Goal: Browse casually: Explore the website without a specific task or goal

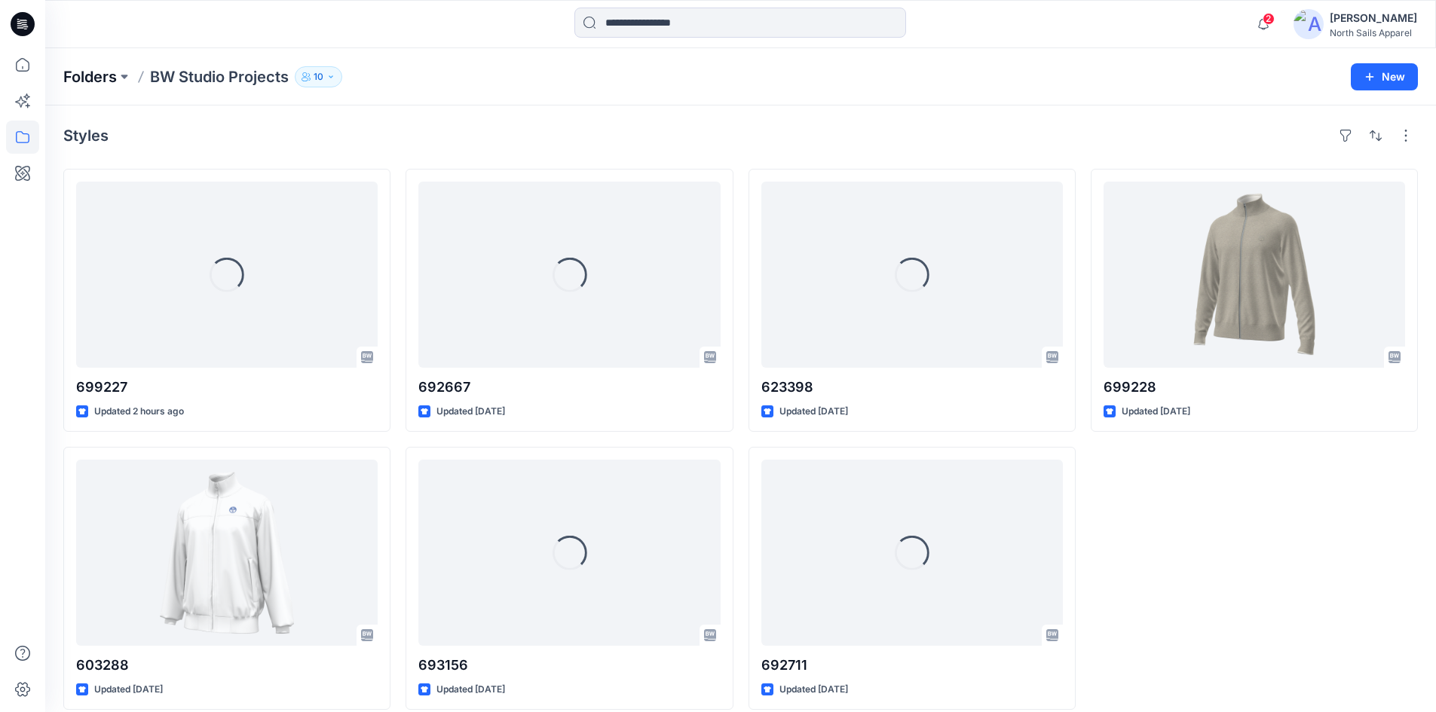
click at [98, 75] on p "Folders" at bounding box center [90, 76] width 54 height 21
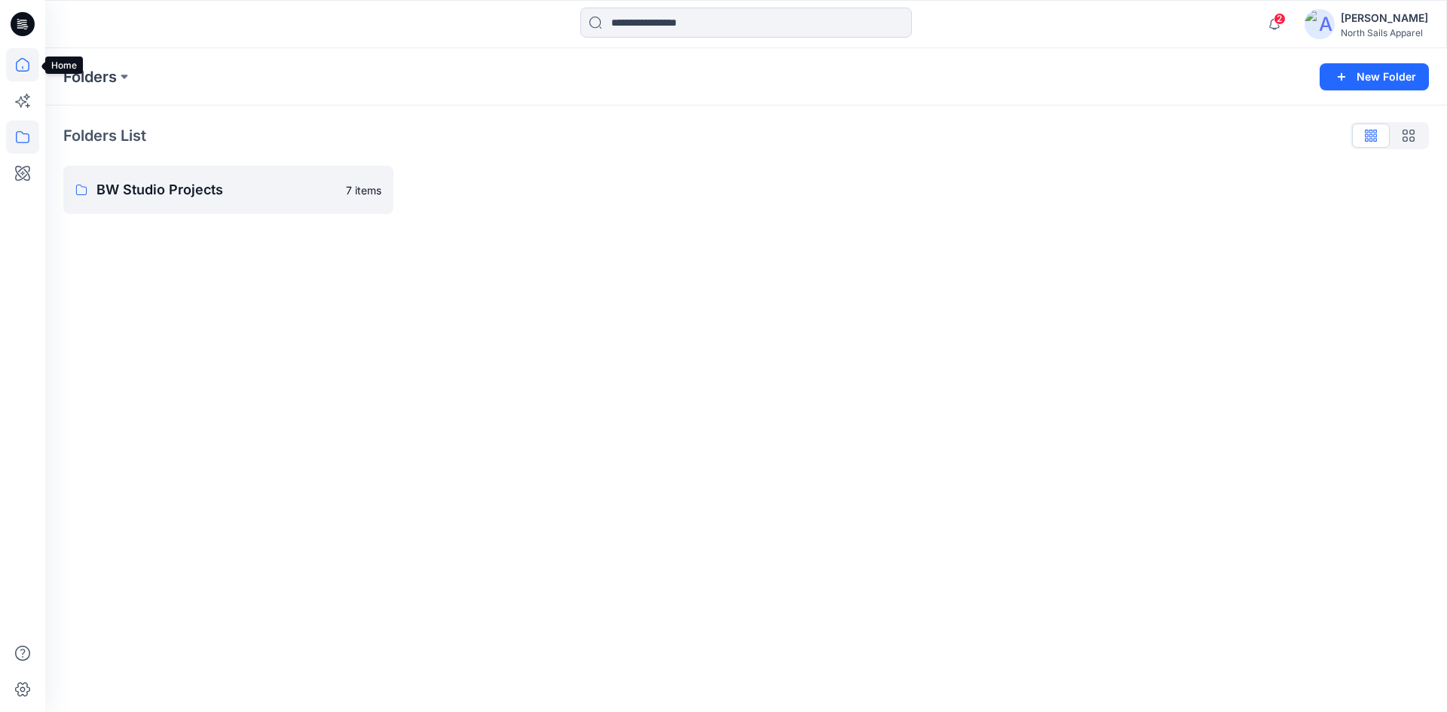
click at [22, 71] on icon at bounding box center [23, 65] width 14 height 14
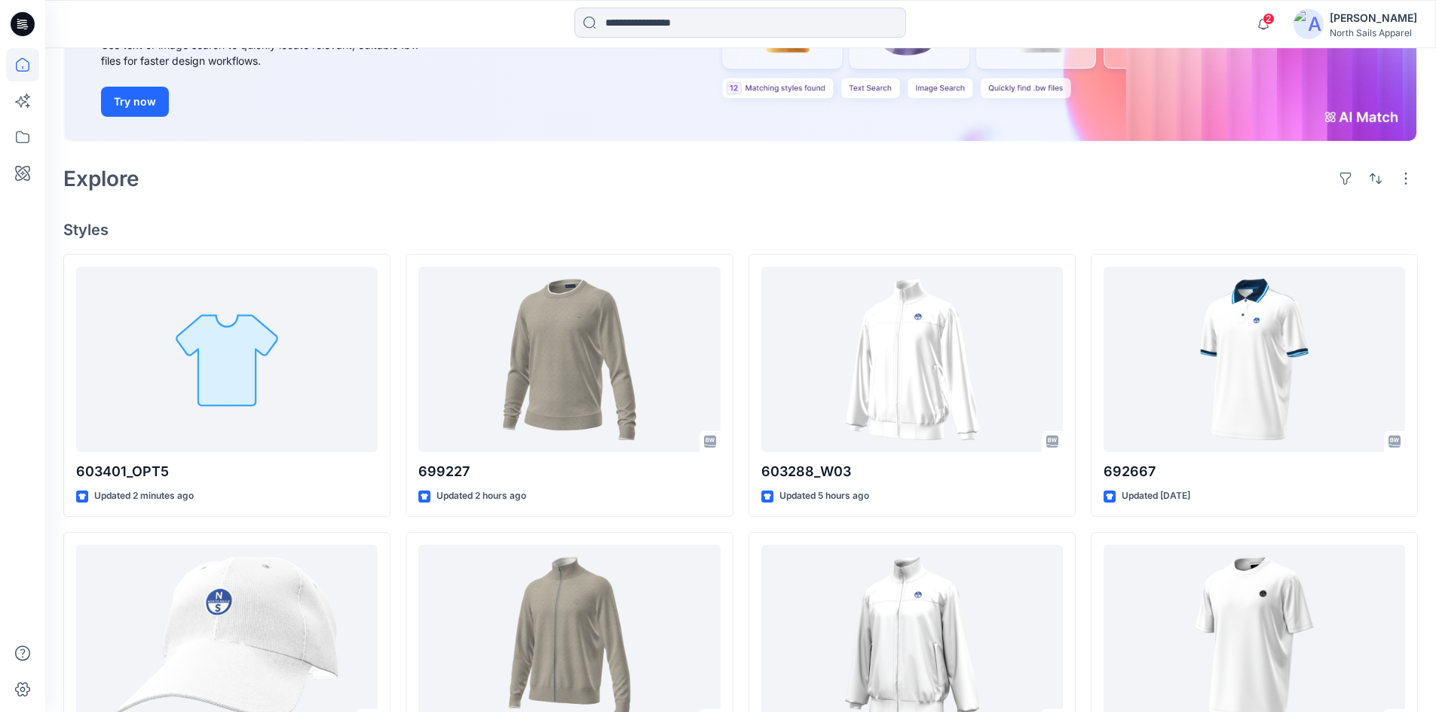
scroll to position [226, 0]
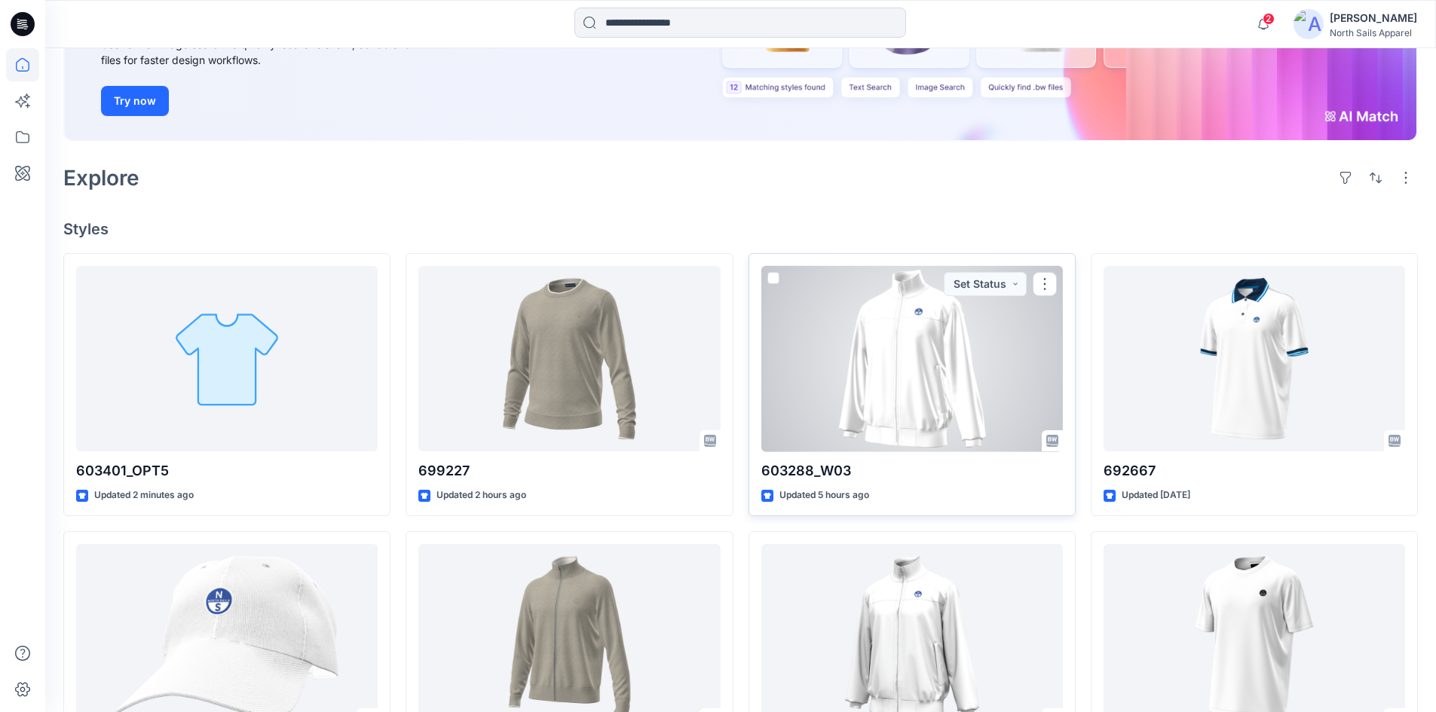
click at [926, 360] on div at bounding box center [912, 359] width 302 height 186
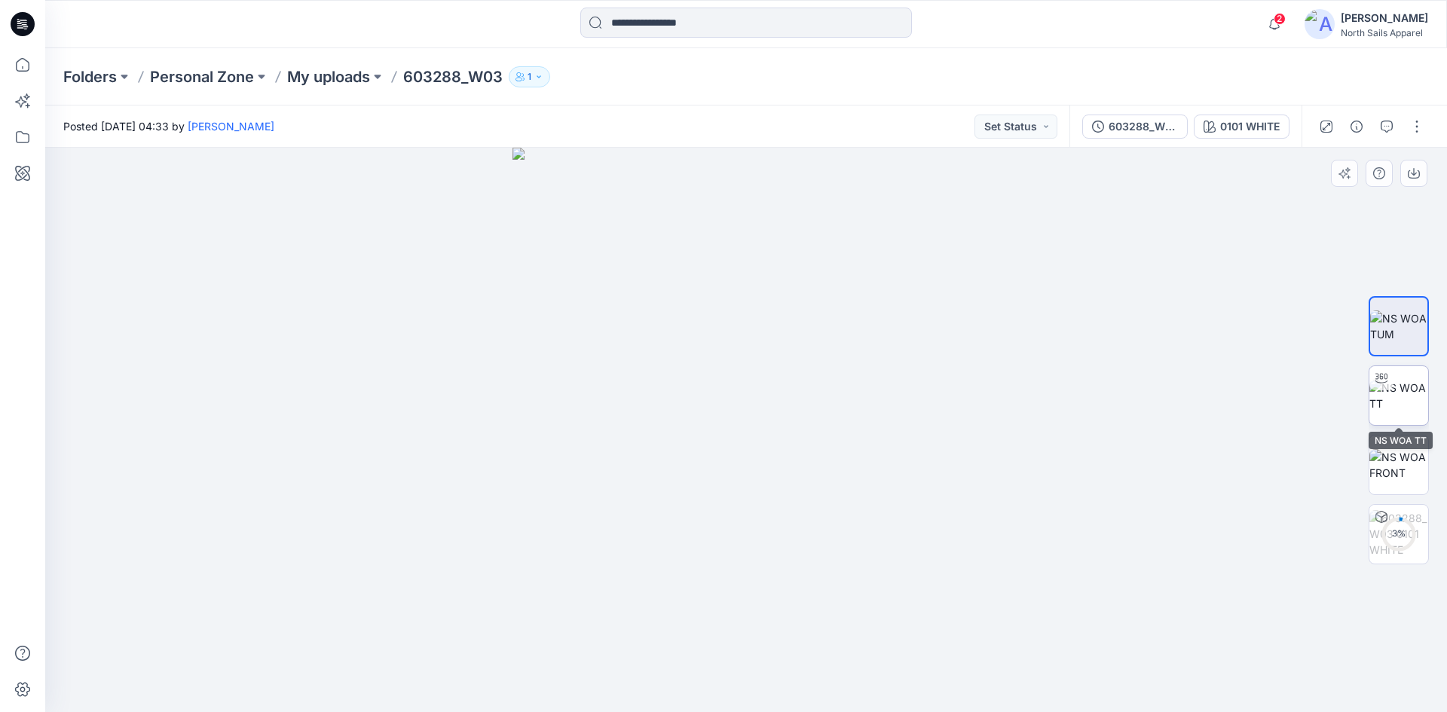
click at [1382, 397] on img at bounding box center [1399, 396] width 59 height 32
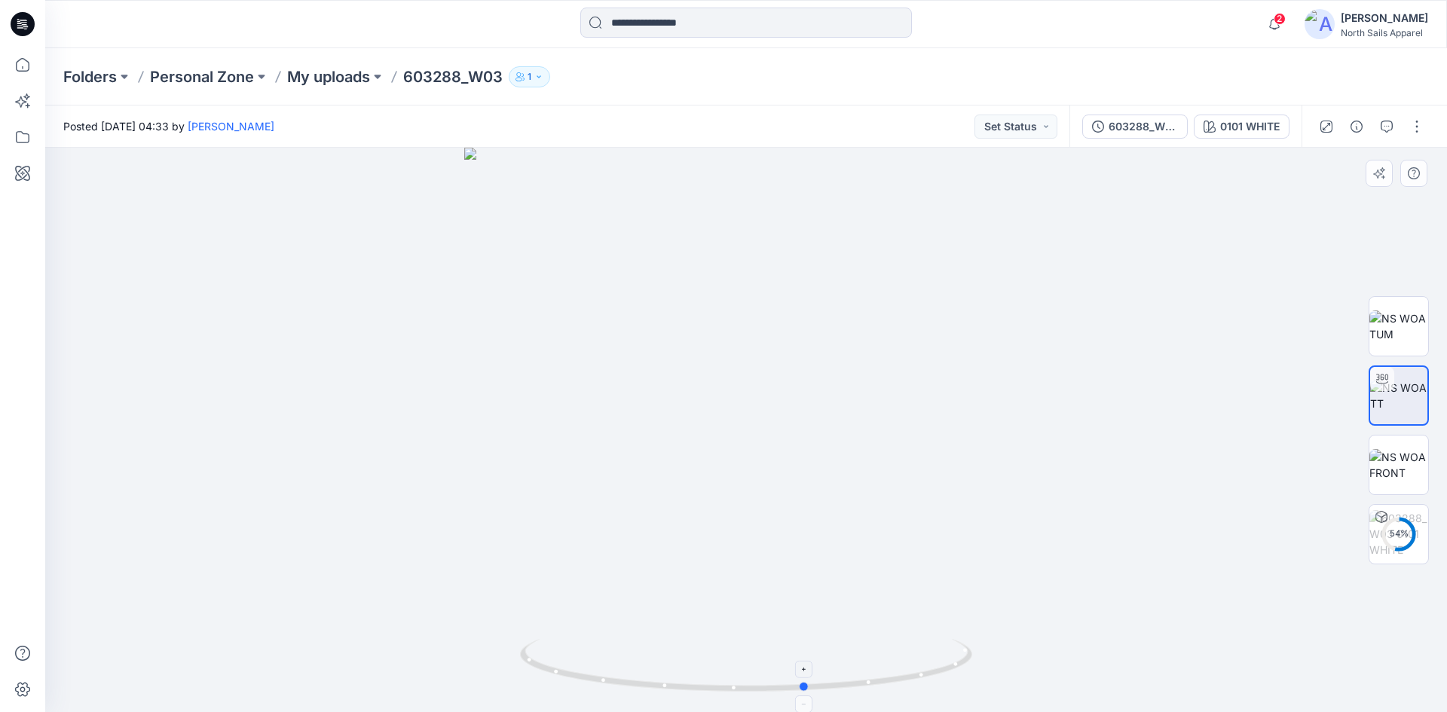
drag, startPoint x: 834, startPoint y: 685, endPoint x: 929, endPoint y: 681, distance: 94.3
click at [897, 681] on icon at bounding box center [748, 667] width 456 height 57
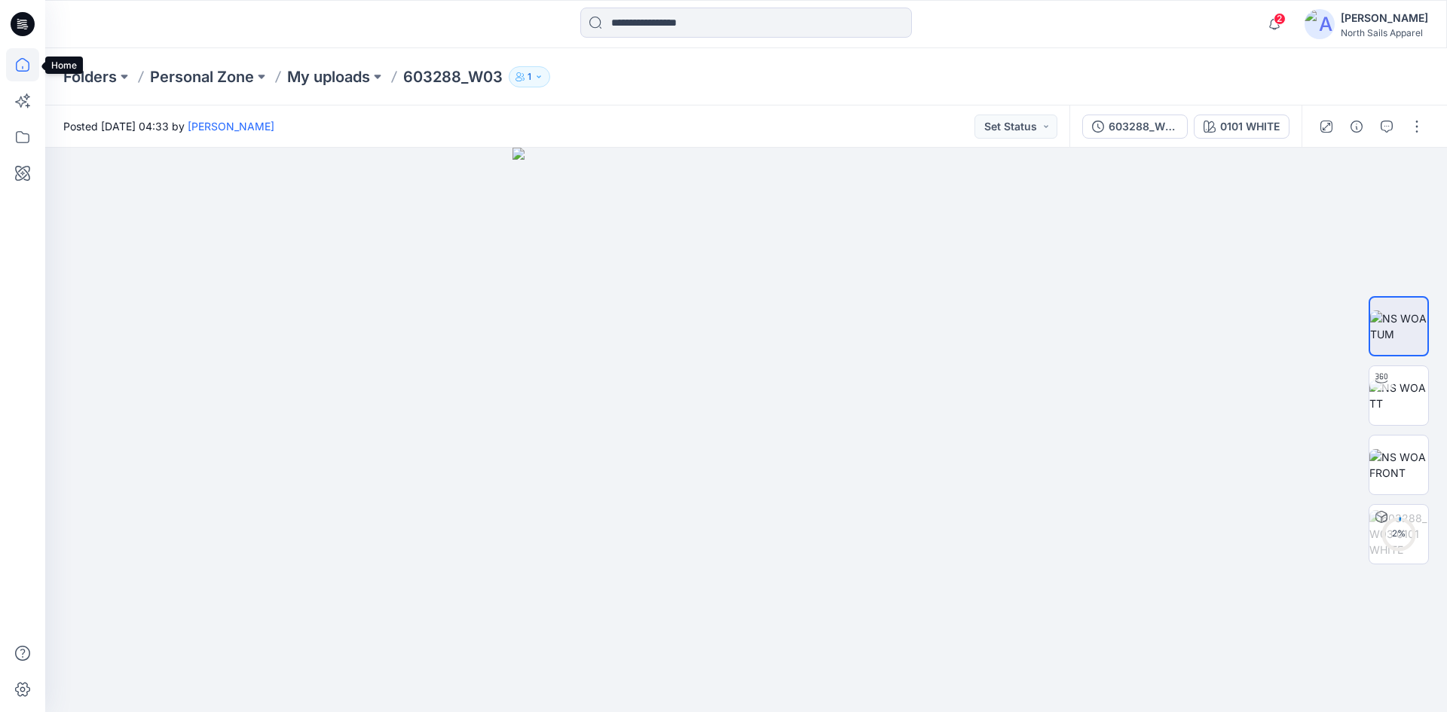
click at [26, 69] on icon at bounding box center [22, 64] width 33 height 33
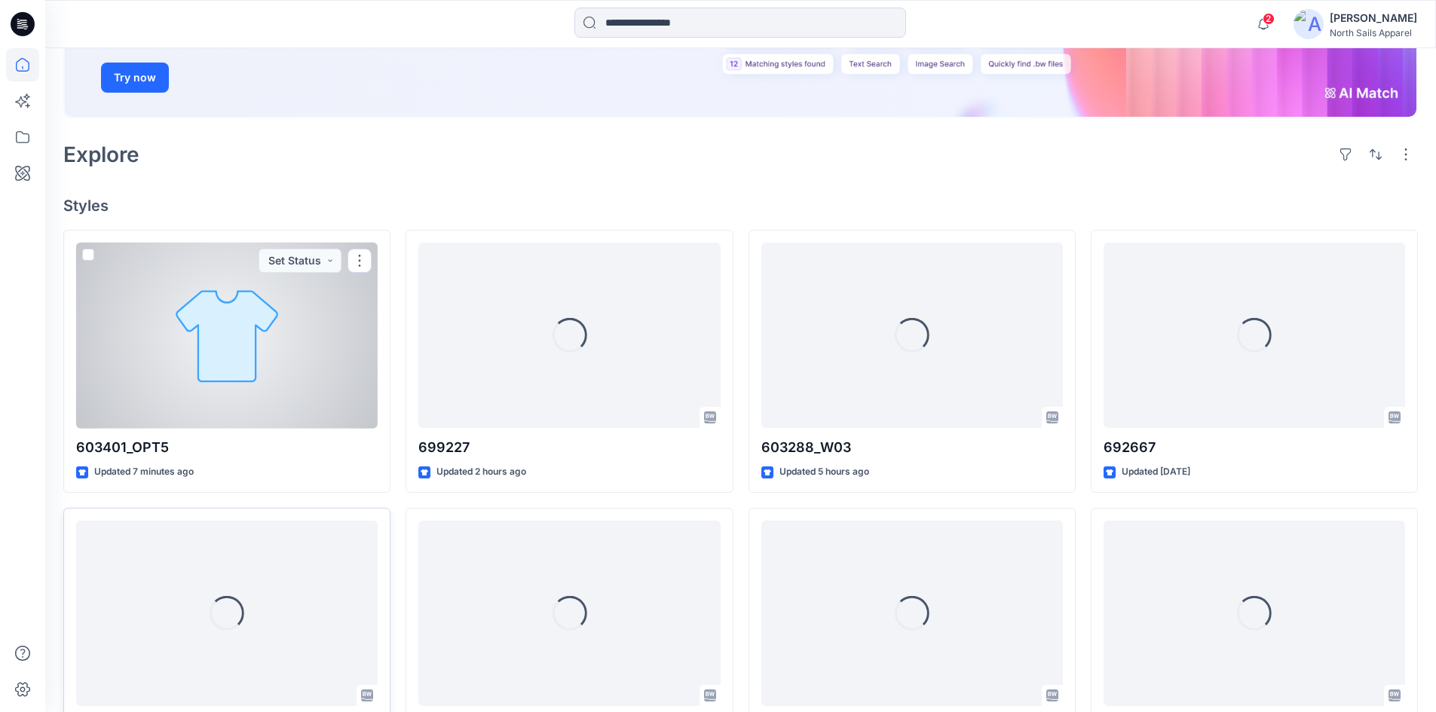
scroll to position [302, 0]
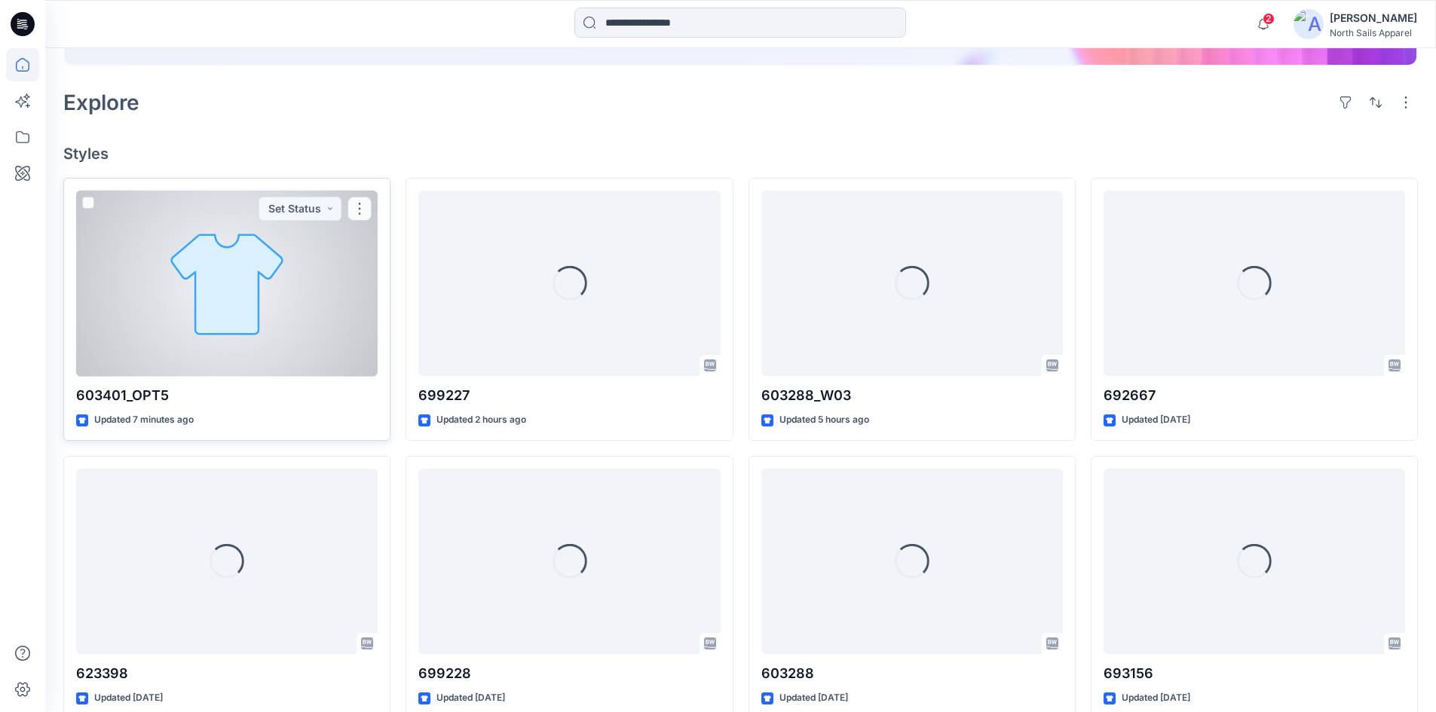
click at [274, 345] on div at bounding box center [227, 284] width 302 height 186
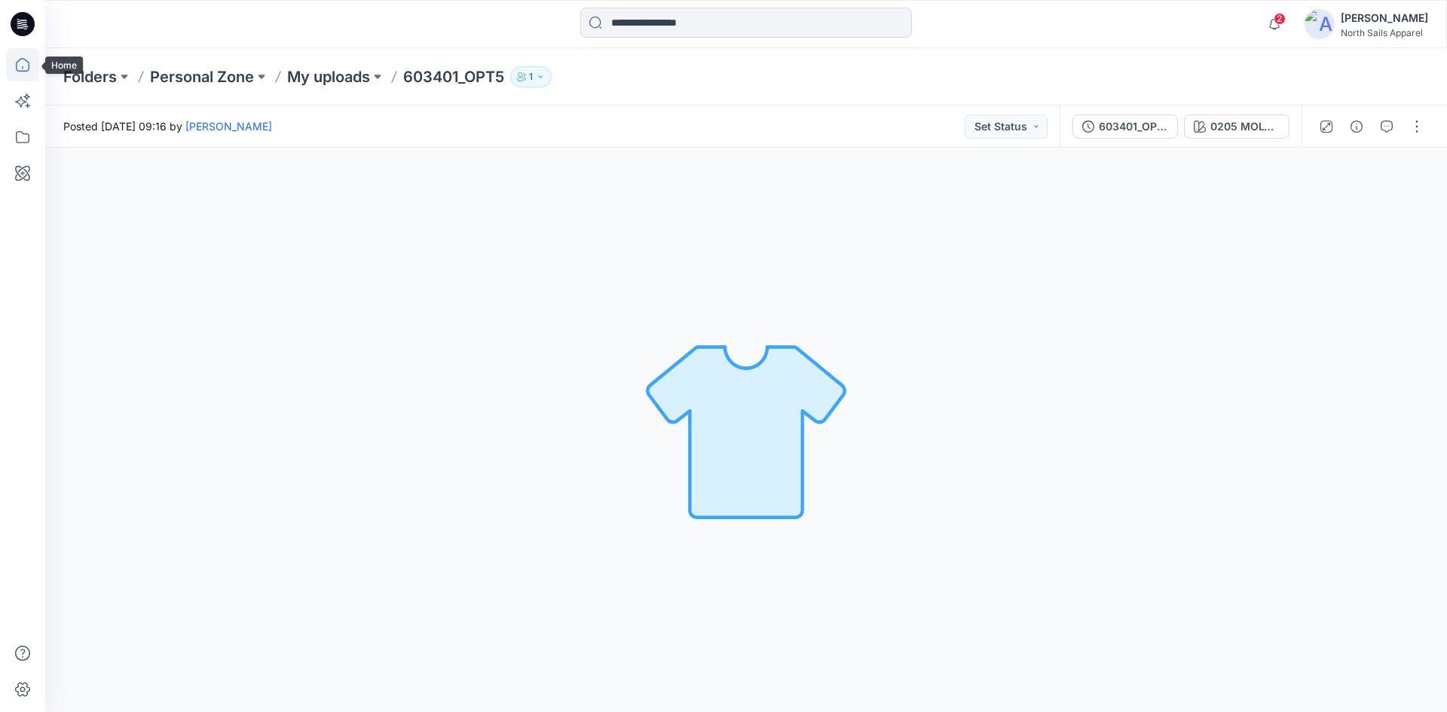
click at [15, 72] on icon at bounding box center [22, 64] width 33 height 33
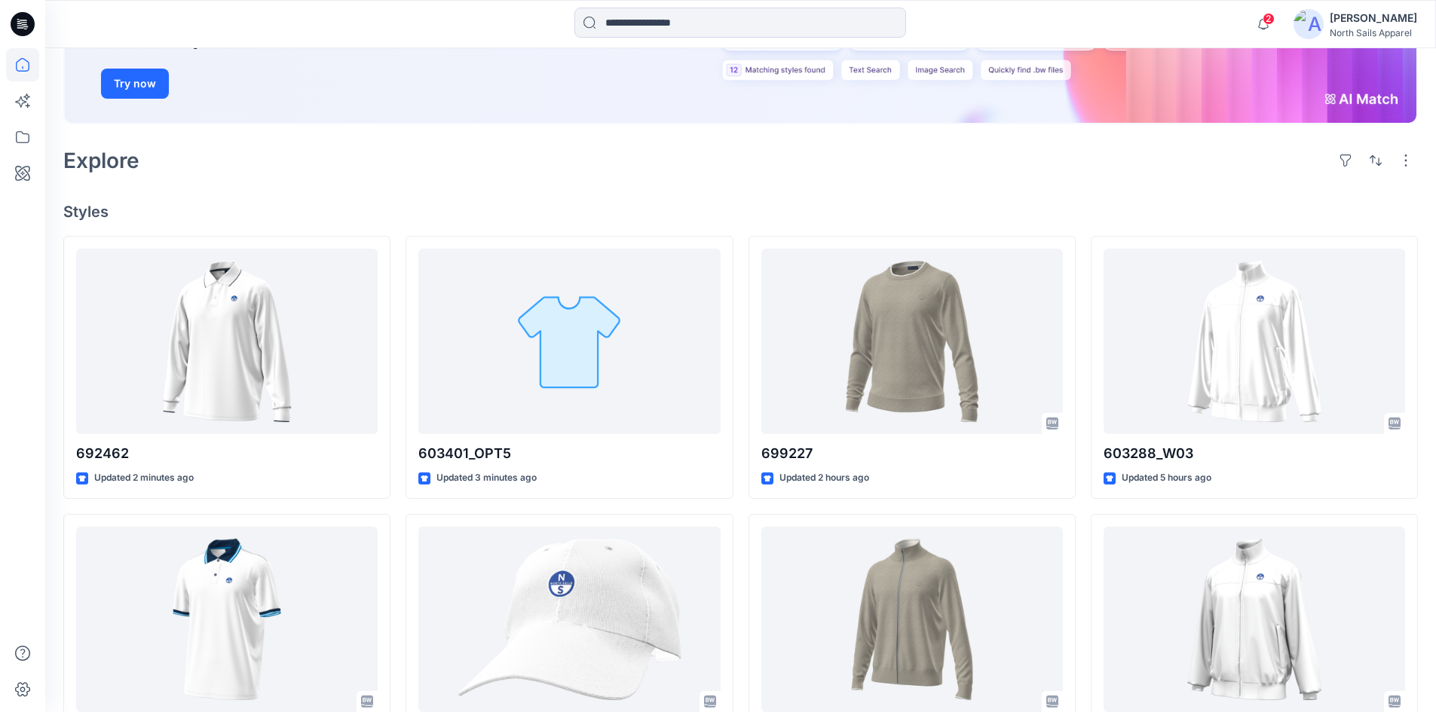
scroll to position [302, 0]
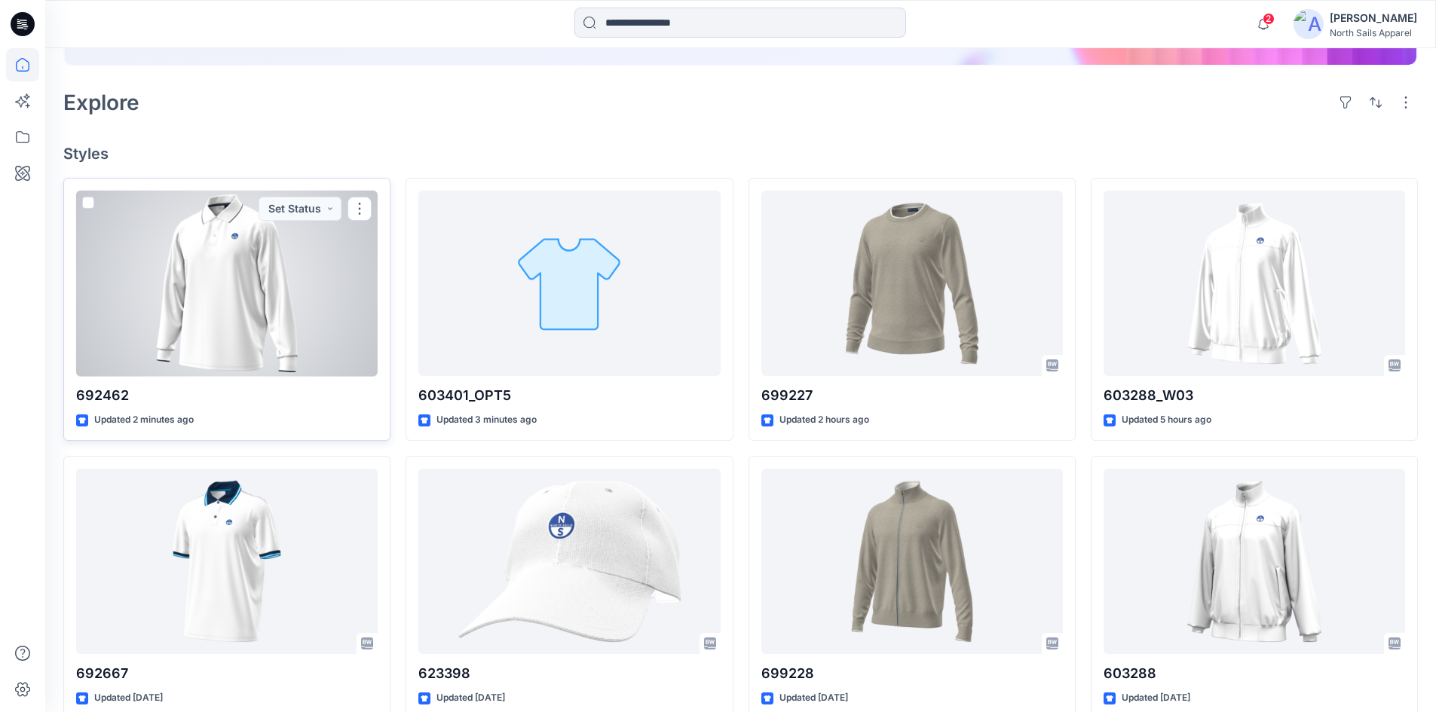
click at [289, 306] on div at bounding box center [227, 284] width 302 height 186
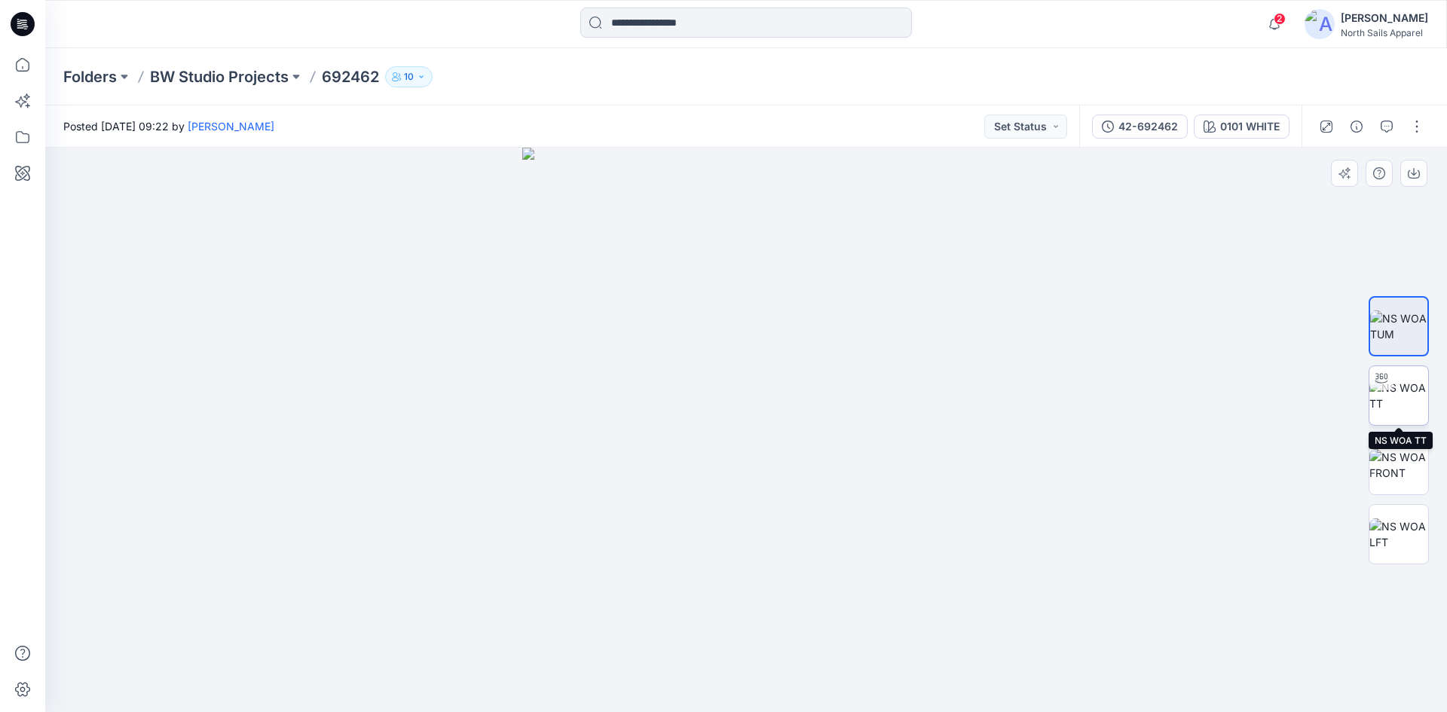
click at [1406, 400] on img at bounding box center [1399, 396] width 59 height 32
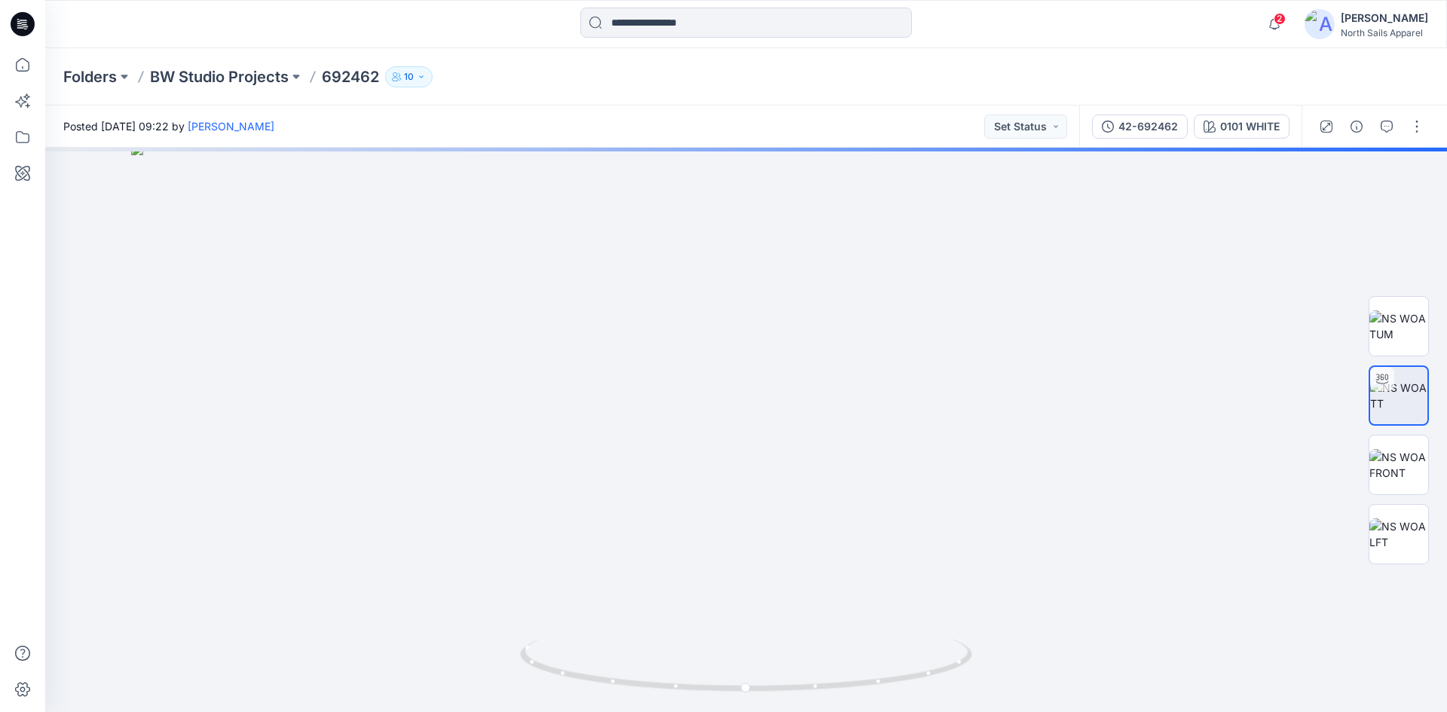
drag, startPoint x: 816, startPoint y: 399, endPoint x: 760, endPoint y: 735, distance: 340.9
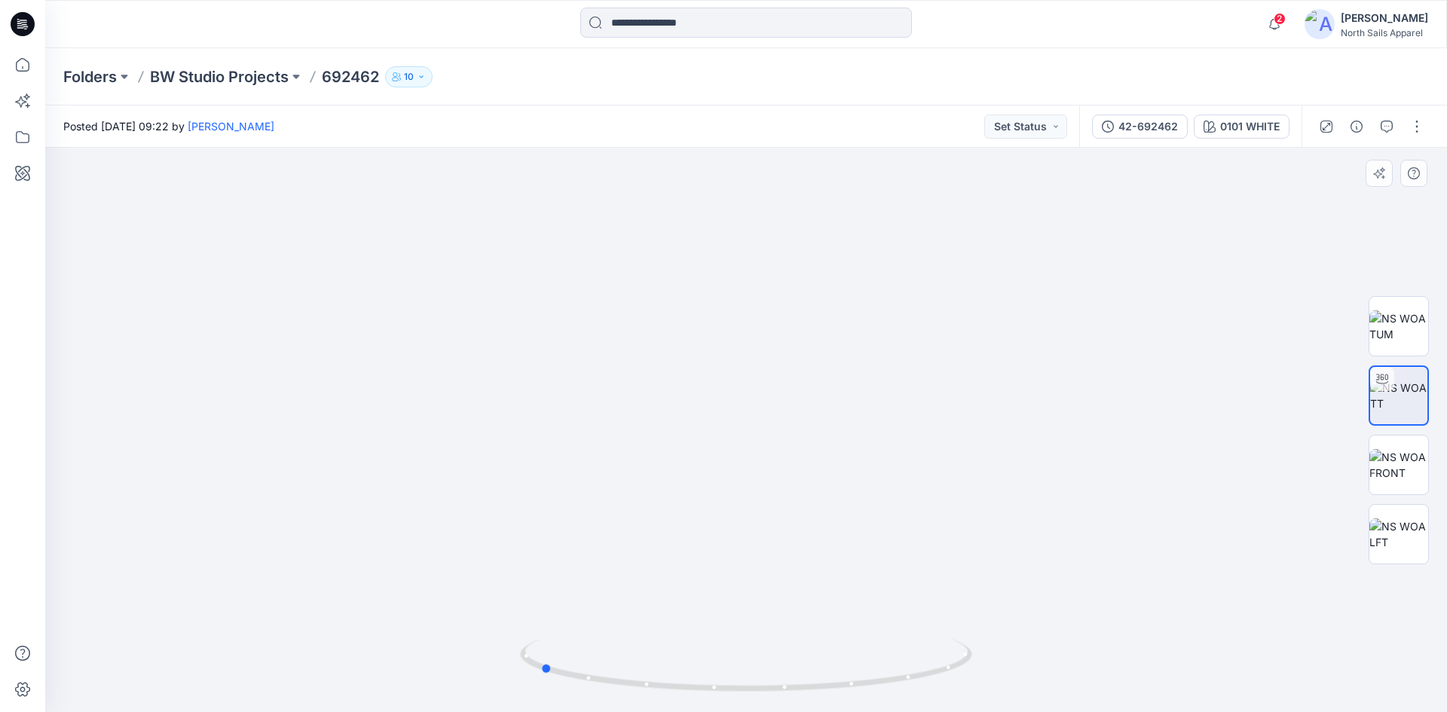
drag, startPoint x: 794, startPoint y: 686, endPoint x: 647, endPoint y: 625, distance: 159.9
click at [647, 625] on div at bounding box center [746, 430] width 1402 height 565
drag, startPoint x: 740, startPoint y: 690, endPoint x: 845, endPoint y: 666, distance: 107.7
click at [860, 692] on icon at bounding box center [748, 667] width 456 height 57
